Goal: Transaction & Acquisition: Book appointment/travel/reservation

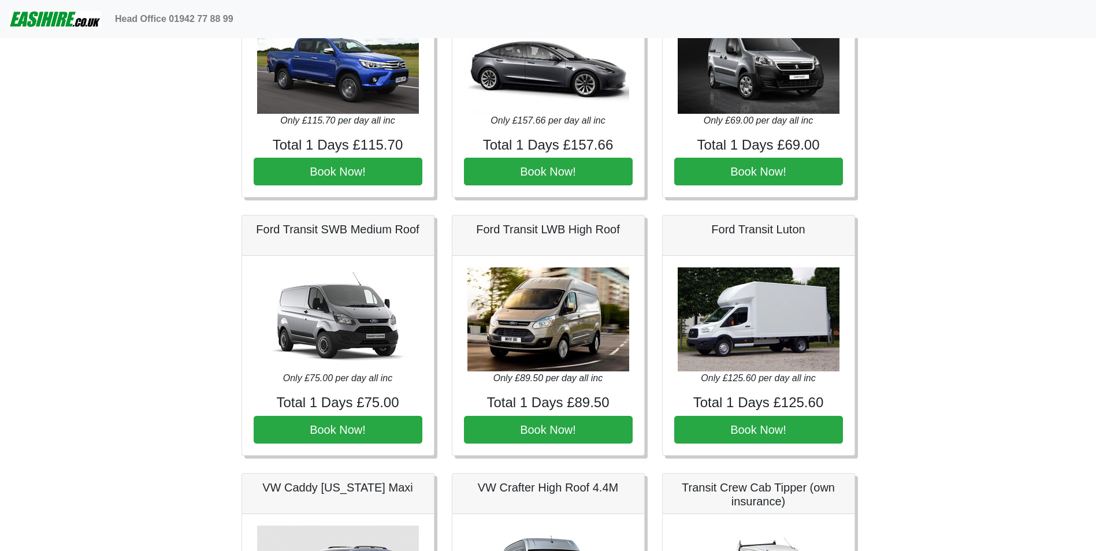
scroll to position [173, 0]
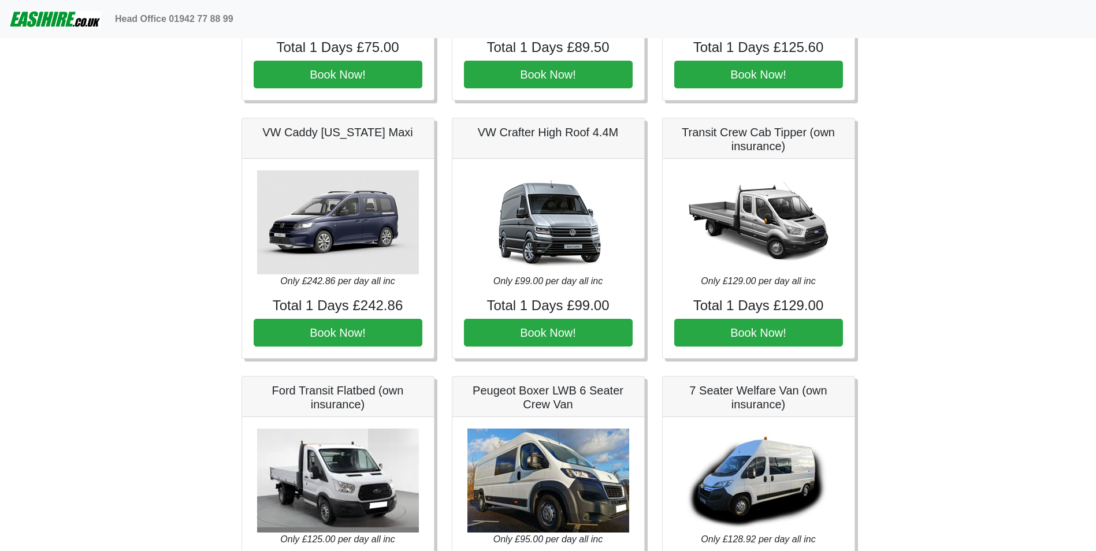
scroll to position [462, 0]
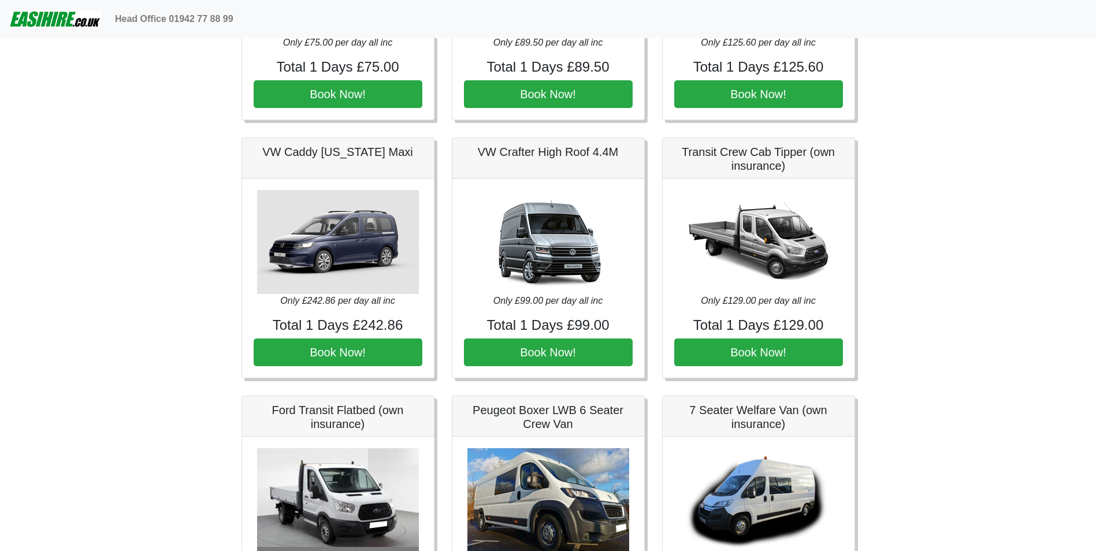
click at [536, 203] on img at bounding box center [548, 242] width 162 height 104
click at [556, 307] on p "Only £99.00 per day all inc" at bounding box center [548, 301] width 169 height 14
click at [555, 293] on img at bounding box center [548, 242] width 162 height 104
click at [574, 249] on img at bounding box center [548, 242] width 162 height 104
click at [574, 147] on h5 "VW Crafter High Roof 4.4M" at bounding box center [548, 152] width 169 height 14
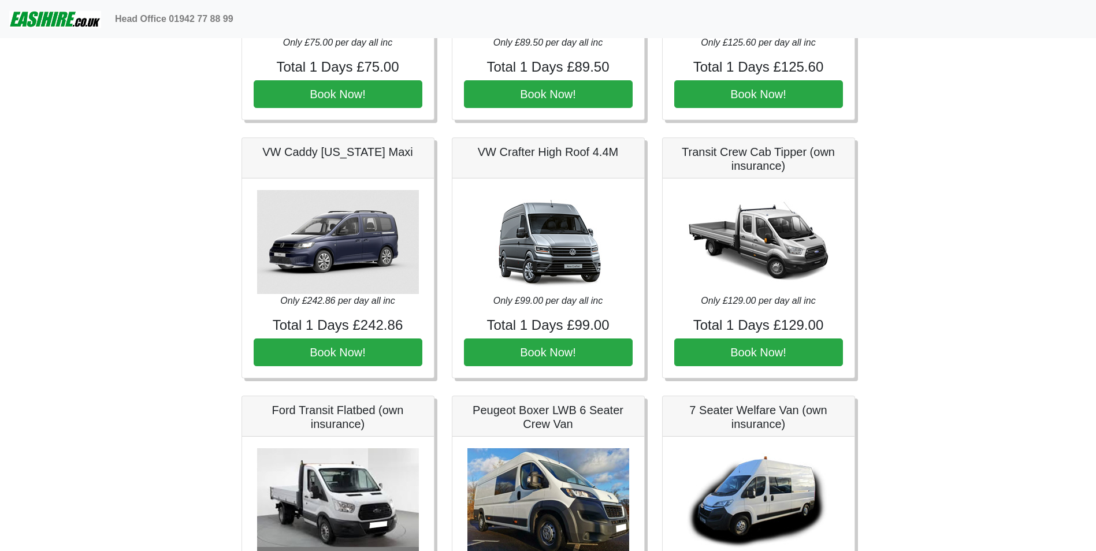
click at [574, 147] on h5 "VW Crafter High Roof 4.4M" at bounding box center [548, 152] width 169 height 14
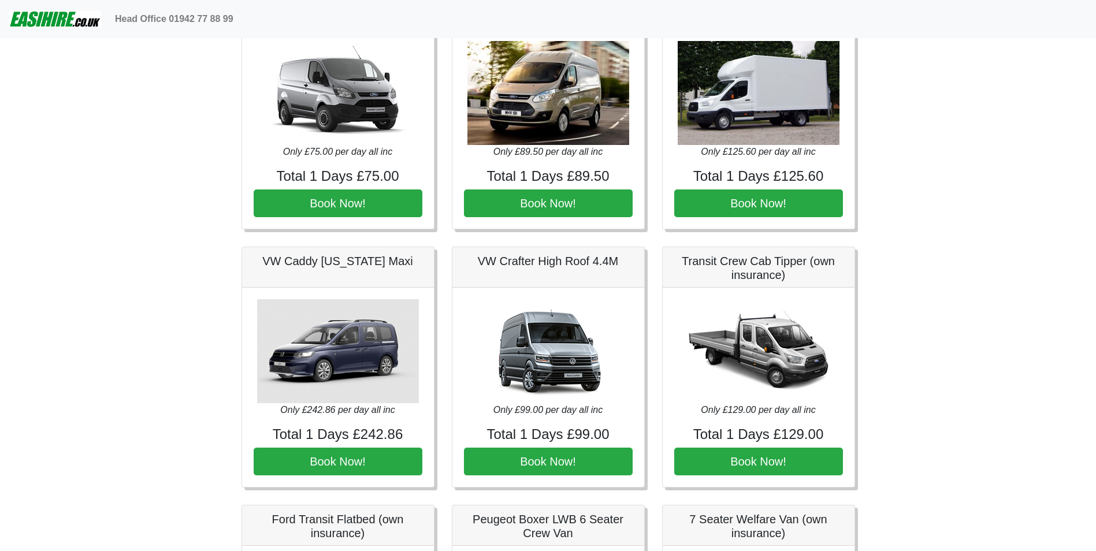
scroll to position [347, 0]
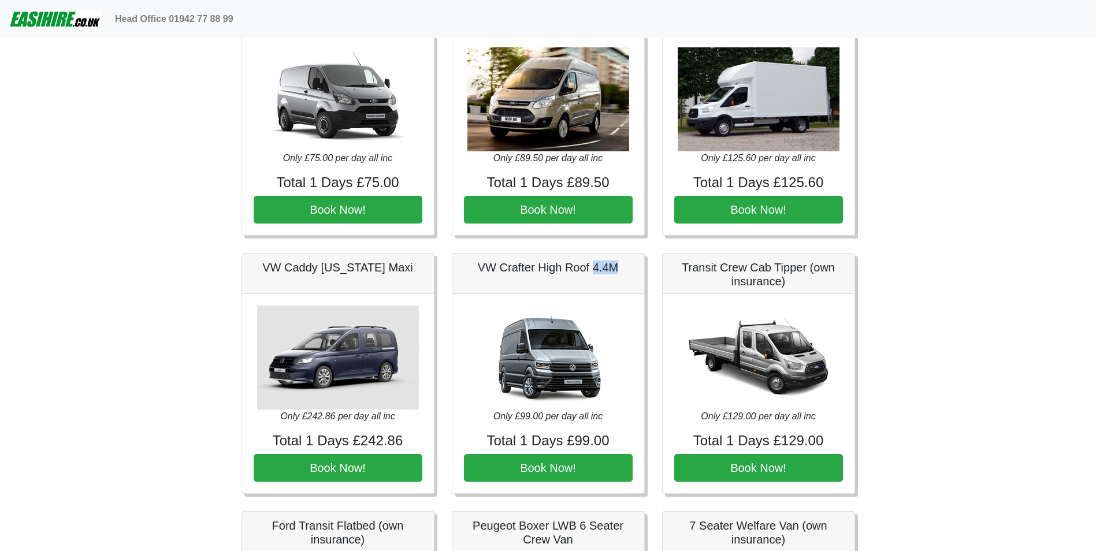
drag, startPoint x: 593, startPoint y: 272, endPoint x: 620, endPoint y: 276, distance: 28.0
click at [620, 276] on div "VW Crafter High Roof 4.4M" at bounding box center [548, 274] width 192 height 40
drag, startPoint x: 620, startPoint y: 276, endPoint x: 615, endPoint y: 317, distance: 41.9
click at [614, 317] on img at bounding box center [548, 358] width 162 height 104
click at [599, 355] on img at bounding box center [548, 358] width 162 height 104
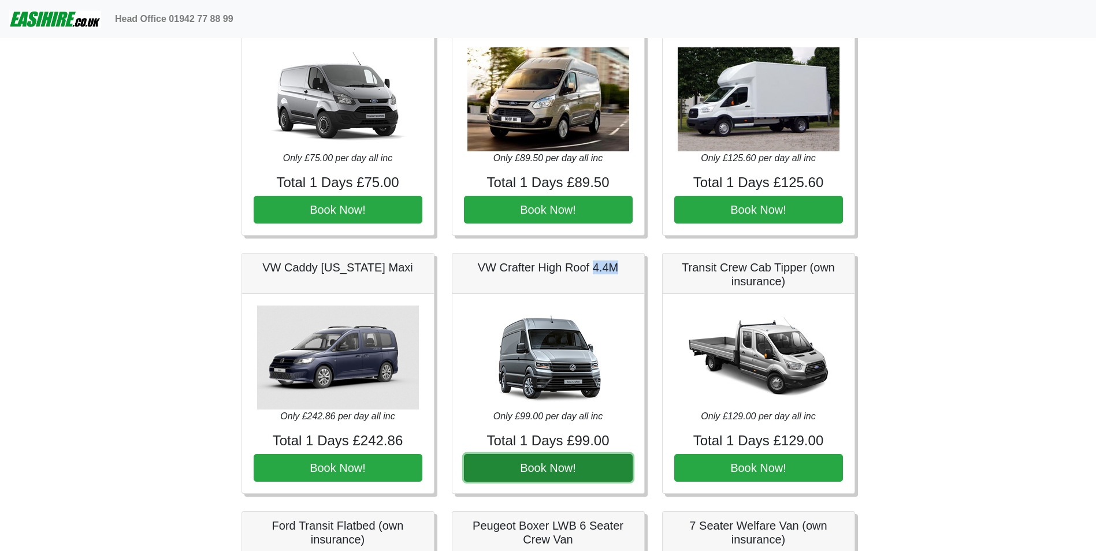
click at [574, 474] on button "Book Now!" at bounding box center [548, 468] width 169 height 28
